Goal: Task Accomplishment & Management: Manage account settings

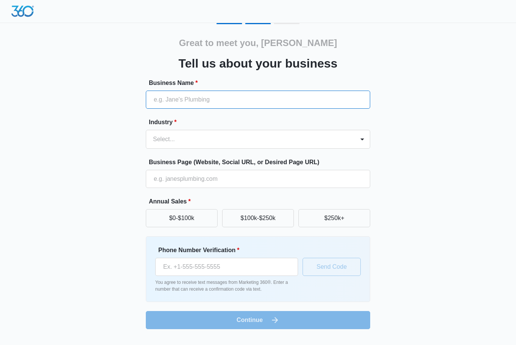
click at [369, 98] on input "Business Name *" at bounding box center [258, 100] width 224 height 18
type input "Maid Authority"
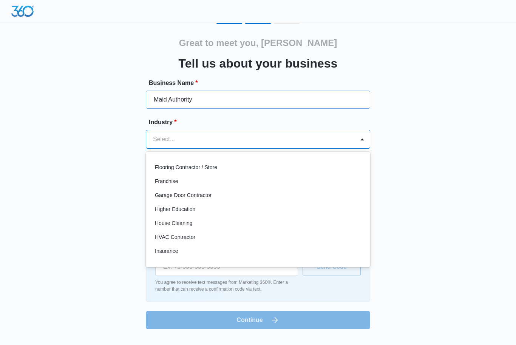
scroll to position [251, 0]
click at [285, 224] on div "House Cleaning" at bounding box center [257, 223] width 205 height 8
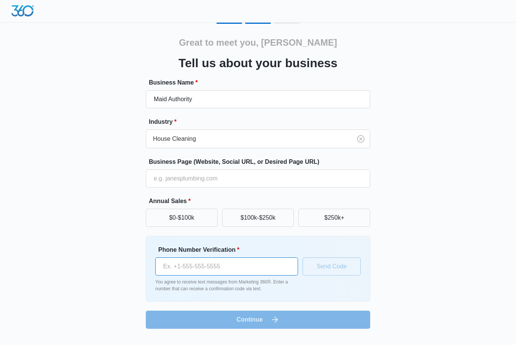
click at [270, 267] on input "Phone Number Verification *" at bounding box center [226, 267] width 143 height 18
type input "1 (202) 321-5596"
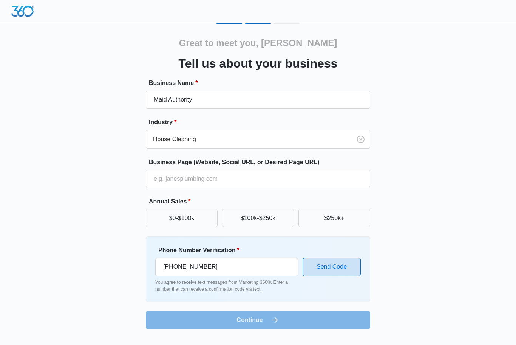
click at [351, 269] on button "Send Code" at bounding box center [331, 267] width 58 height 18
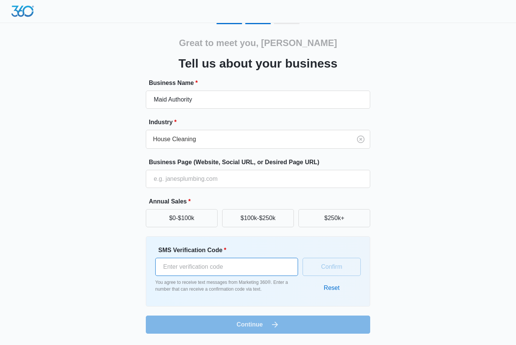
click at [263, 262] on input "SMS Verification Code *" at bounding box center [226, 267] width 143 height 18
type input "561904"
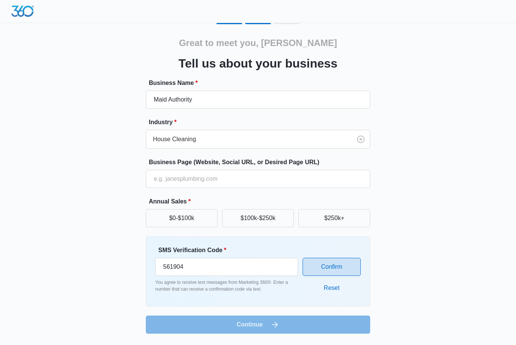
click at [352, 269] on button "Confirm" at bounding box center [331, 267] width 58 height 18
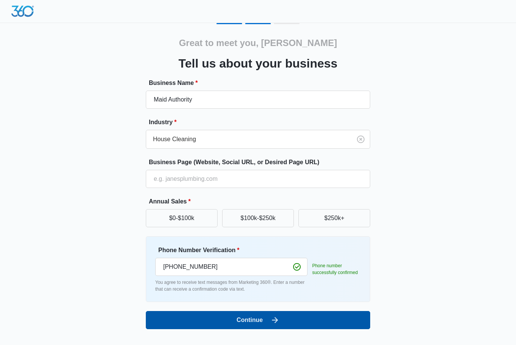
click at [305, 311] on button "Continue" at bounding box center [258, 320] width 224 height 18
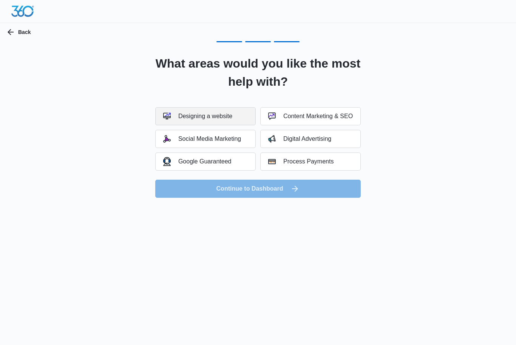
click at [237, 114] on button "Designing a website" at bounding box center [205, 116] width 100 height 18
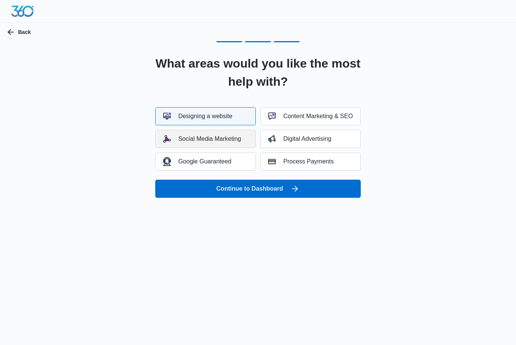
click at [232, 146] on button "Social Media Marketing" at bounding box center [205, 139] width 100 height 18
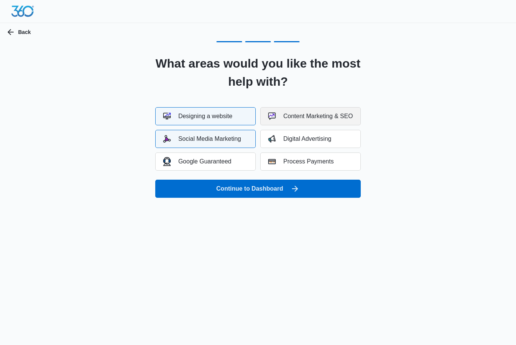
click at [354, 117] on button "Content Marketing & SEO" at bounding box center [310, 116] width 100 height 18
click at [346, 166] on button "Process Payments" at bounding box center [310, 162] width 100 height 18
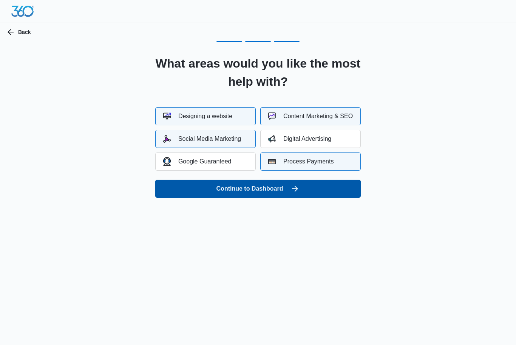
click at [321, 194] on button "Continue to Dashboard" at bounding box center [257, 189] width 205 height 18
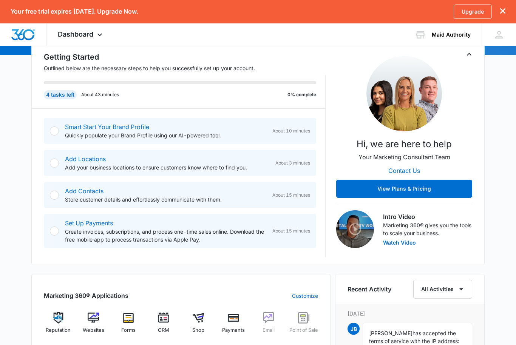
scroll to position [103, 0]
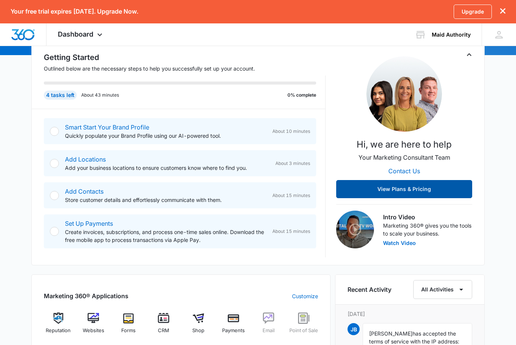
click at [465, 185] on button "View Plans & Pricing" at bounding box center [404, 189] width 136 height 18
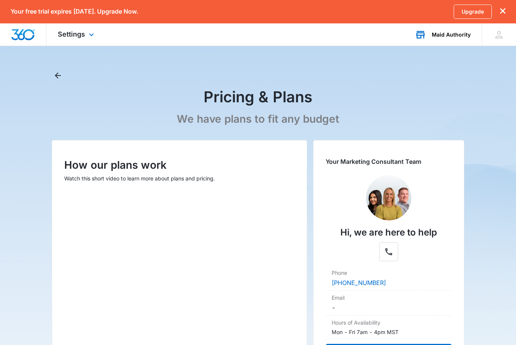
click at [459, 36] on div "Maid Authority" at bounding box center [451, 35] width 39 height 6
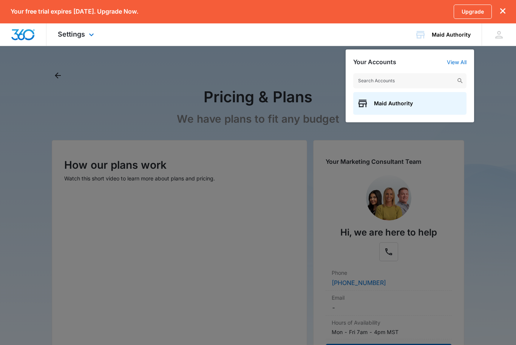
click at [85, 39] on div "Settings Apps Reputation Websites Forms CRM Email Shop Payments POS Ads Intelli…" at bounding box center [76, 34] width 61 height 22
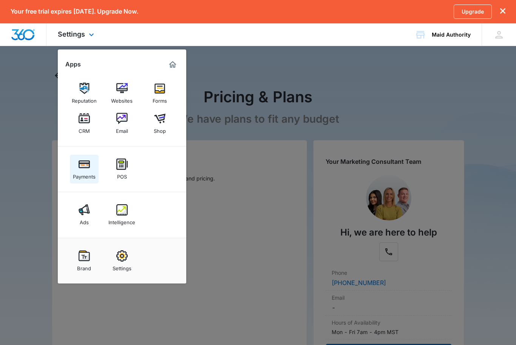
click at [89, 168] on img at bounding box center [84, 164] width 11 height 11
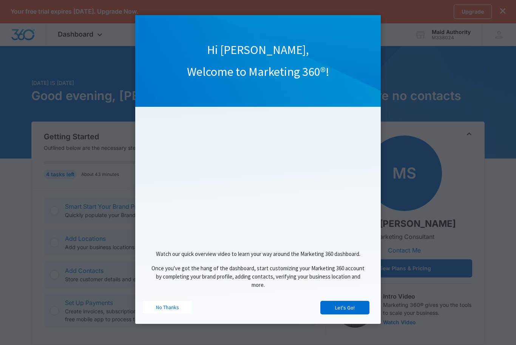
click at [165, 324] on cue "Hi Jerome, Welcome to Marketing 360®! Watch our quick overview video to learn y…" at bounding box center [257, 169] width 245 height 309
click at [177, 308] on link "No Thanks" at bounding box center [167, 307] width 49 height 13
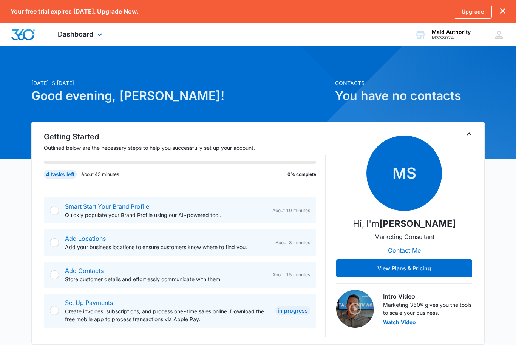
click at [97, 42] on div "Dashboard Apps Reputation Websites Forms CRM Email Shop Payments POS Ads Intell…" at bounding box center [80, 34] width 69 height 22
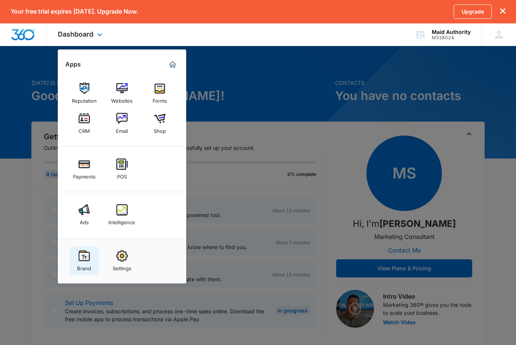
click at [93, 250] on link "Brand" at bounding box center [84, 261] width 29 height 29
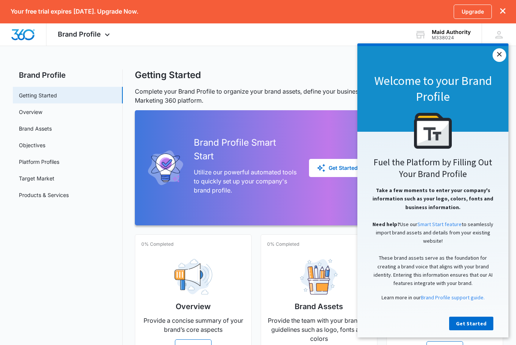
click at [496, 53] on link "×" at bounding box center [499, 55] width 14 height 14
